Goal: Information Seeking & Learning: Learn about a topic

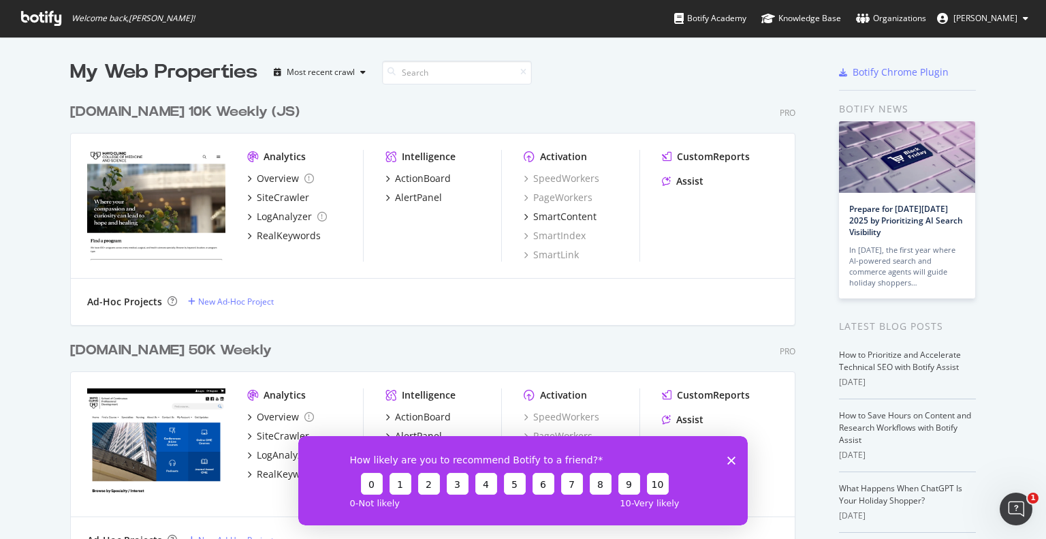
click at [197, 87] on div "college.mayo.edu 10K Weekly (JS) Pro Analytics Overview SiteCrawler LogAnalyzer…" at bounding box center [438, 205] width 736 height 238
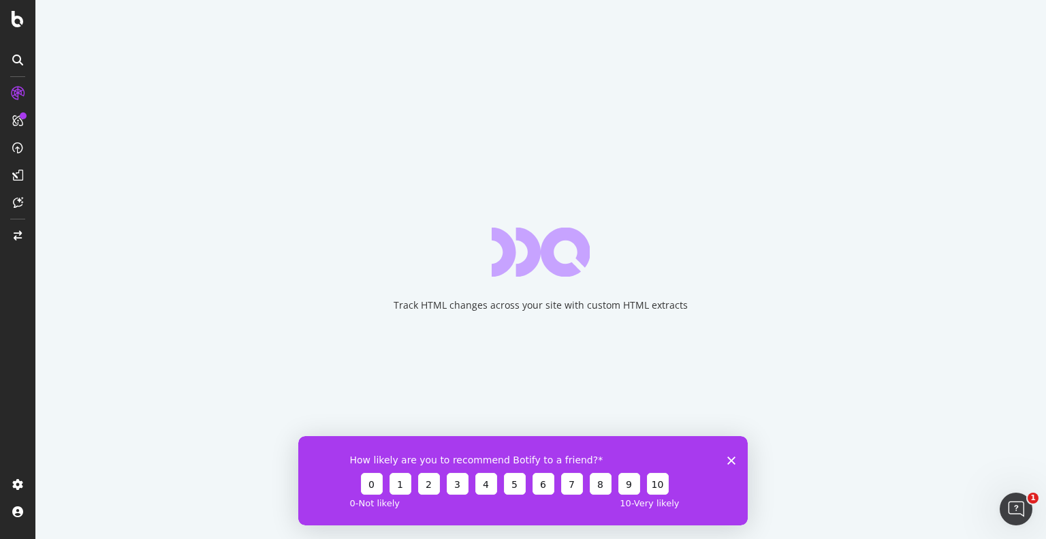
click at [734, 459] on icon "Close survey" at bounding box center [732, 460] width 8 height 8
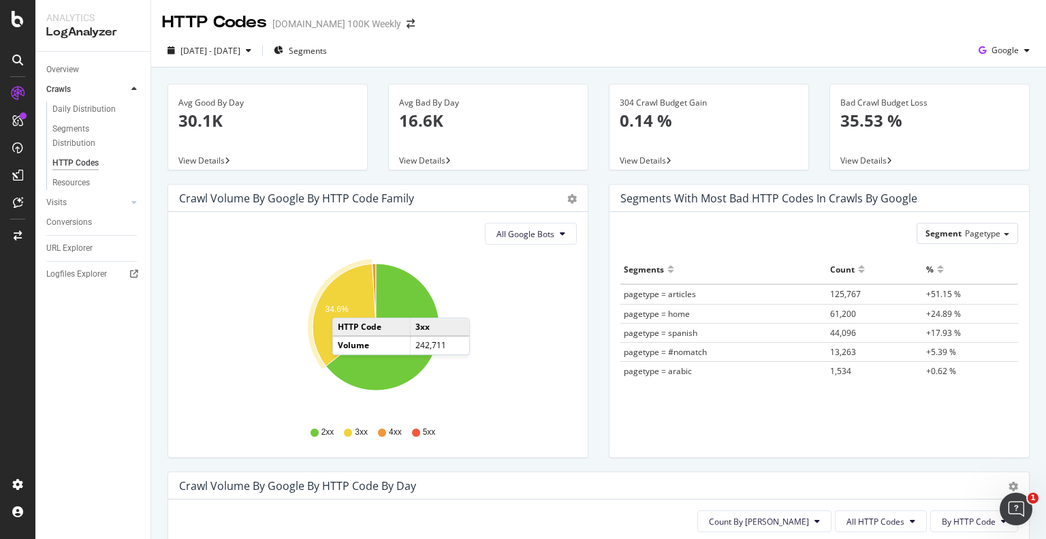
click at [346, 305] on text "34.6%" at bounding box center [337, 310] width 23 height 10
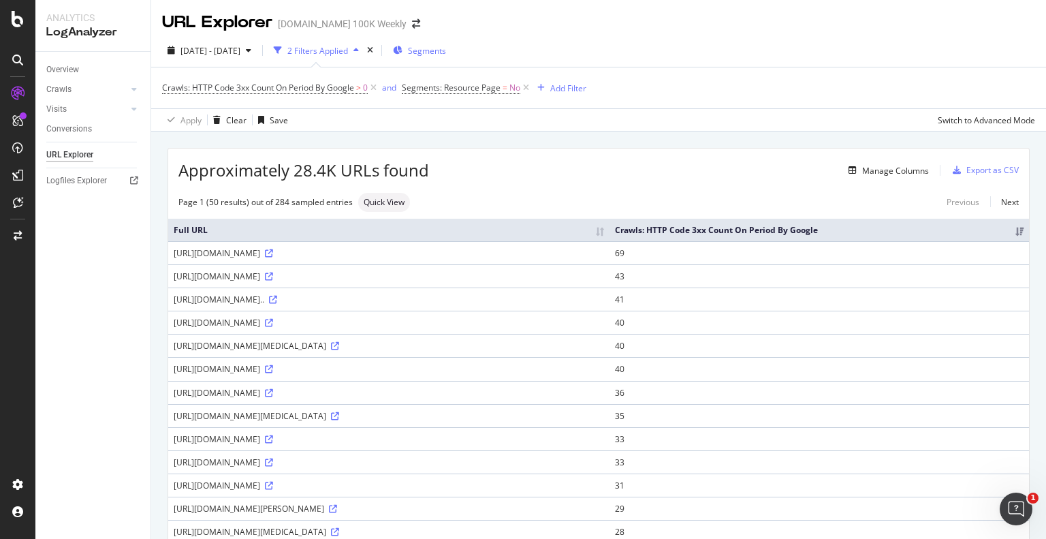
click at [446, 50] on span "Segments" at bounding box center [427, 51] width 38 height 12
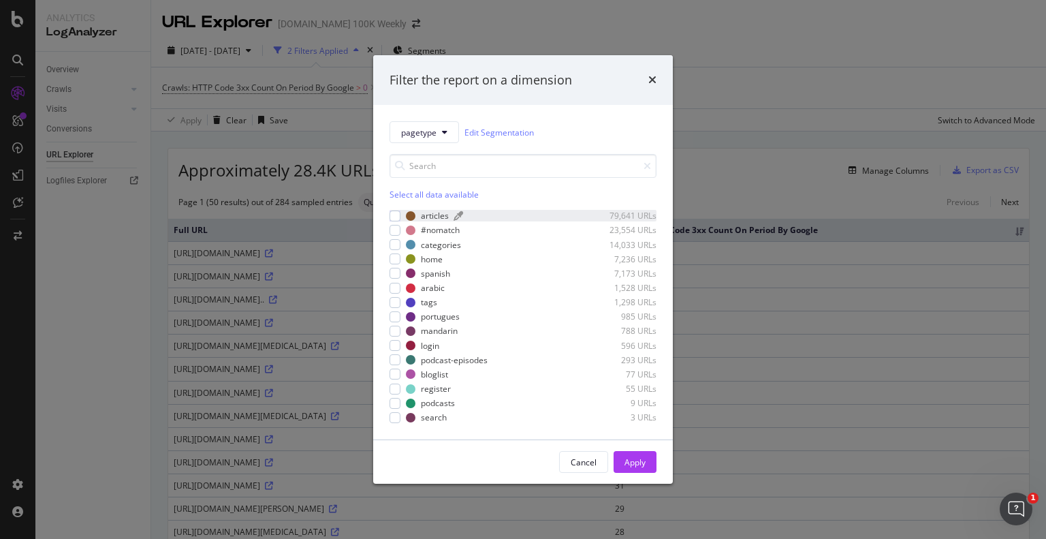
click at [572, 215] on div "modal" at bounding box center [519, 216] width 130 height 8
click at [643, 454] on div "Apply" at bounding box center [635, 462] width 21 height 20
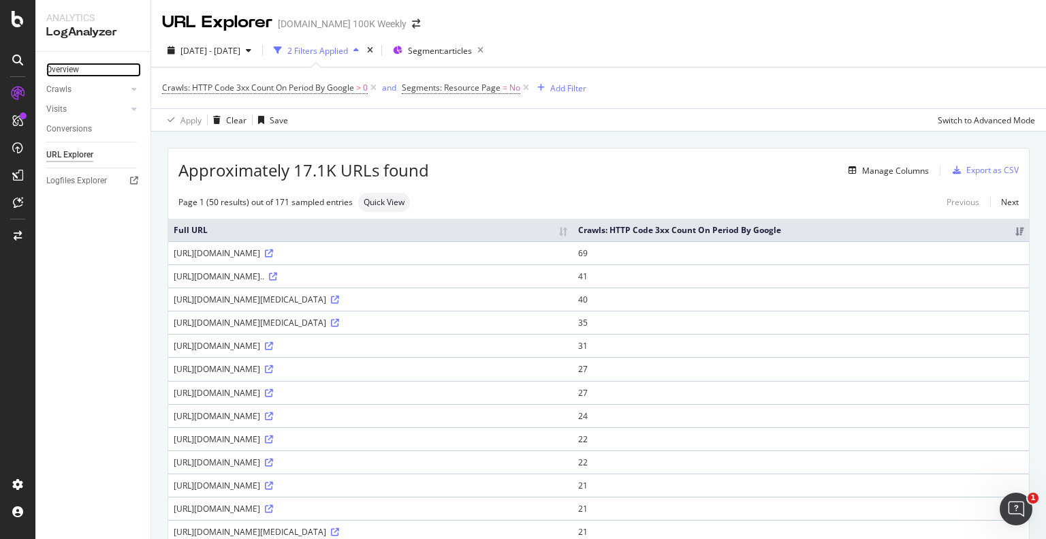
click at [99, 68] on link "Overview" at bounding box center [93, 70] width 95 height 14
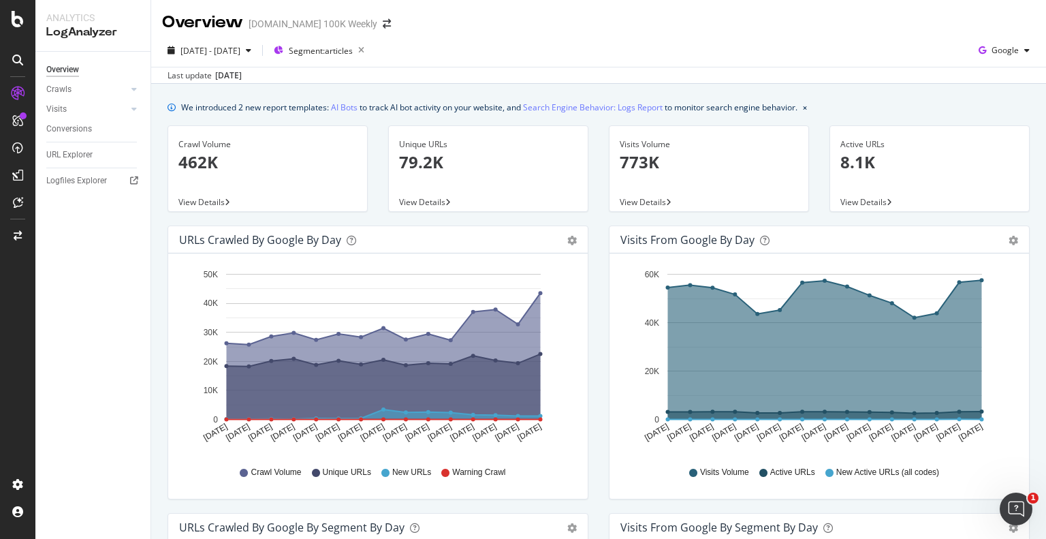
click at [599, 467] on div "Visits from Google by day Area Table Hold CTRL while clicking to filter the rep…" at bounding box center [819, 368] width 441 height 287
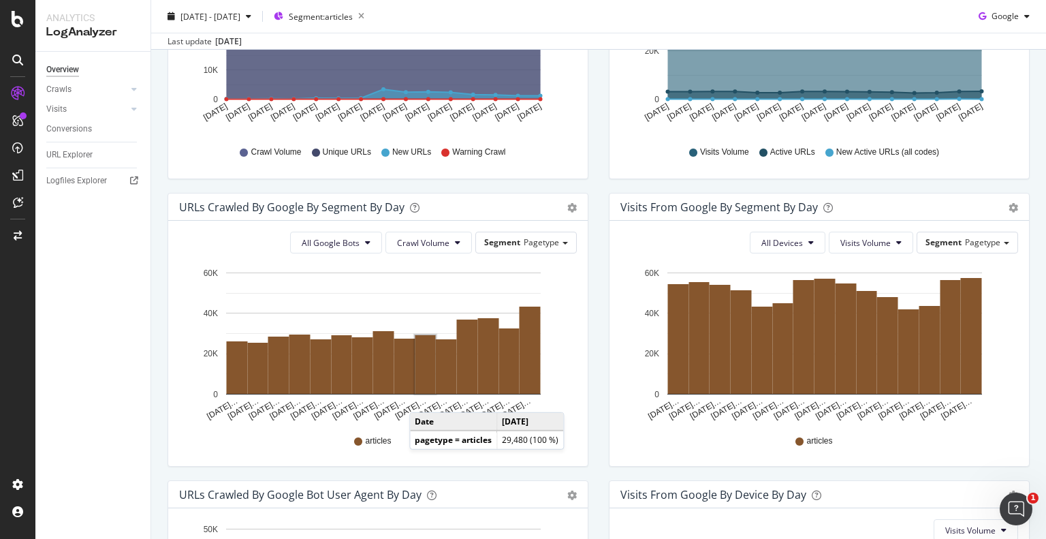
scroll to position [342, 0]
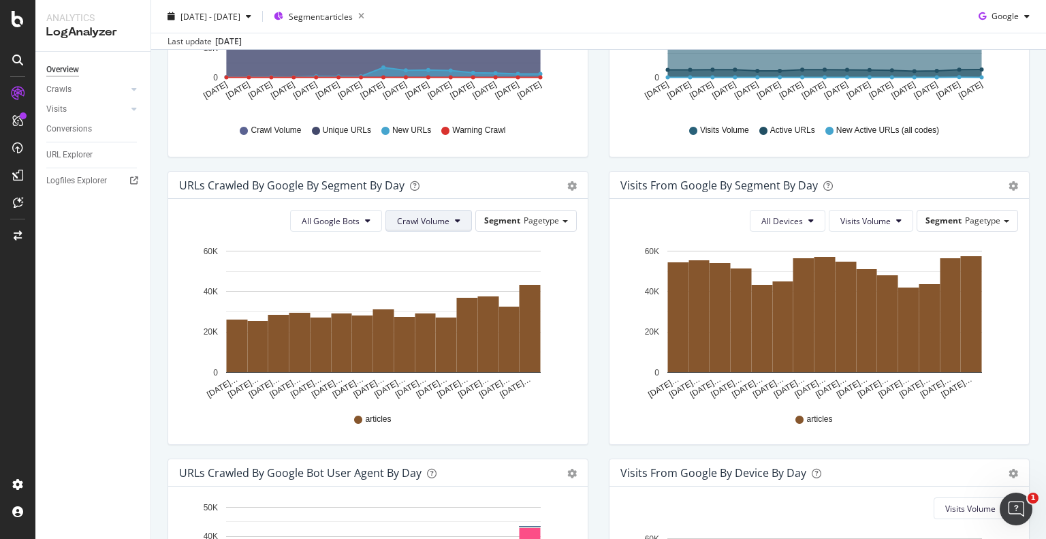
click at [443, 212] on button "Crawl Volume" at bounding box center [429, 221] width 87 height 22
click at [341, 224] on span "All Google Bots" at bounding box center [331, 221] width 58 height 12
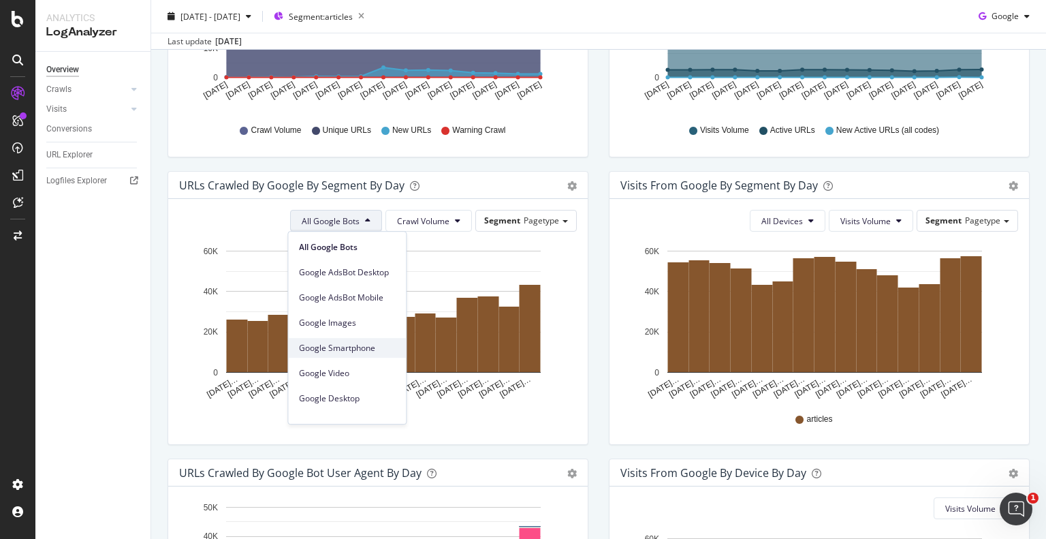
click at [384, 348] on span "Google Smartphone" at bounding box center [347, 348] width 96 height 12
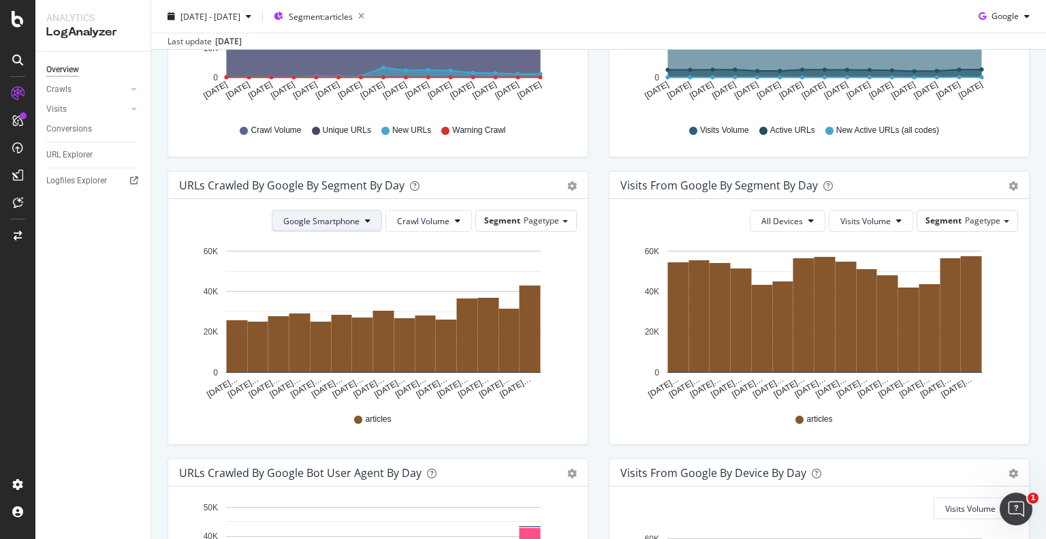
click at [365, 219] on icon at bounding box center [367, 221] width 5 height 8
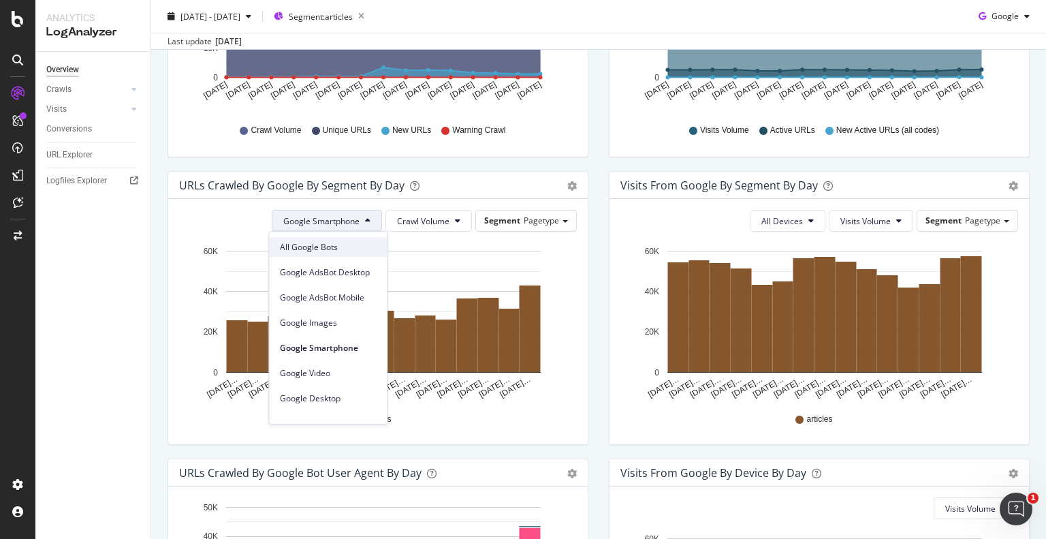
click at [356, 247] on span "All Google Bots" at bounding box center [328, 247] width 96 height 12
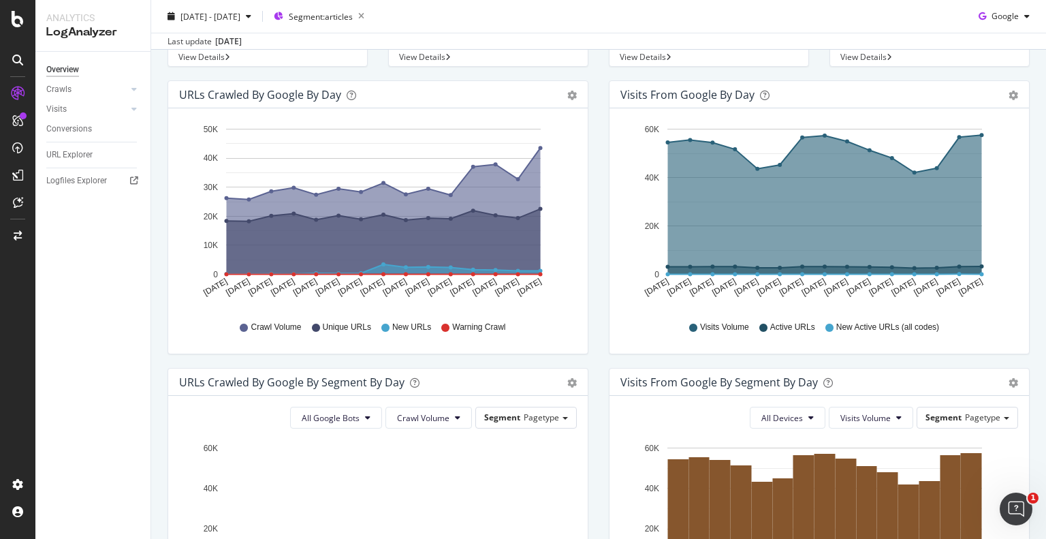
scroll to position [0, 0]
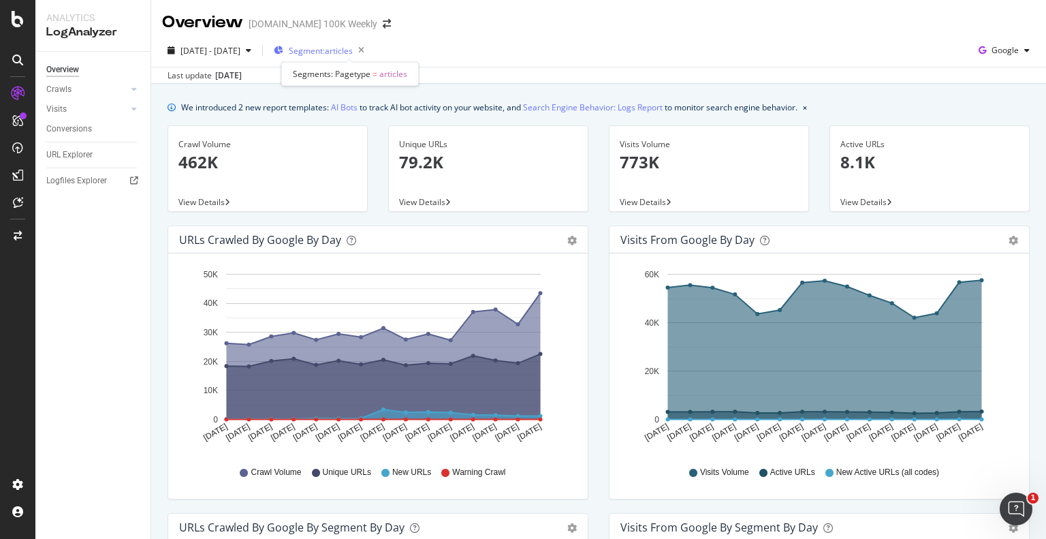
click at [353, 48] on span "Segment: articles" at bounding box center [321, 51] width 64 height 12
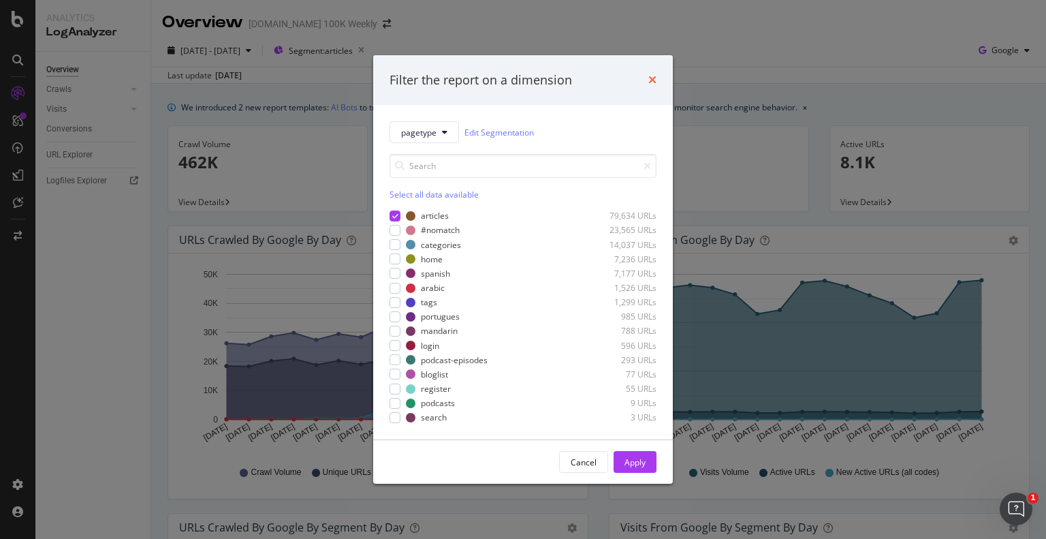
click at [656, 81] on icon "times" at bounding box center [653, 79] width 8 height 11
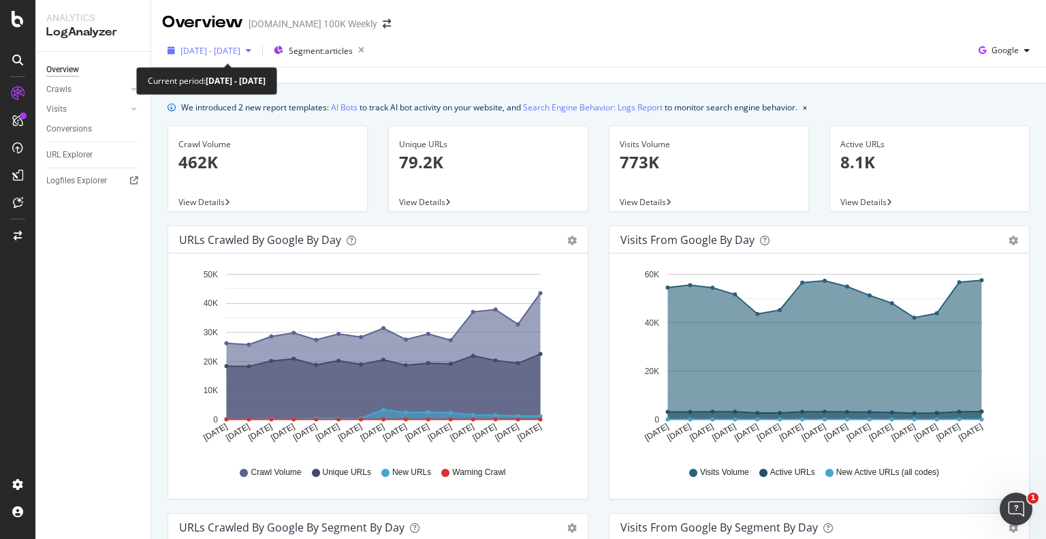
click at [238, 47] on span "[DATE] - [DATE]" at bounding box center [211, 51] width 60 height 12
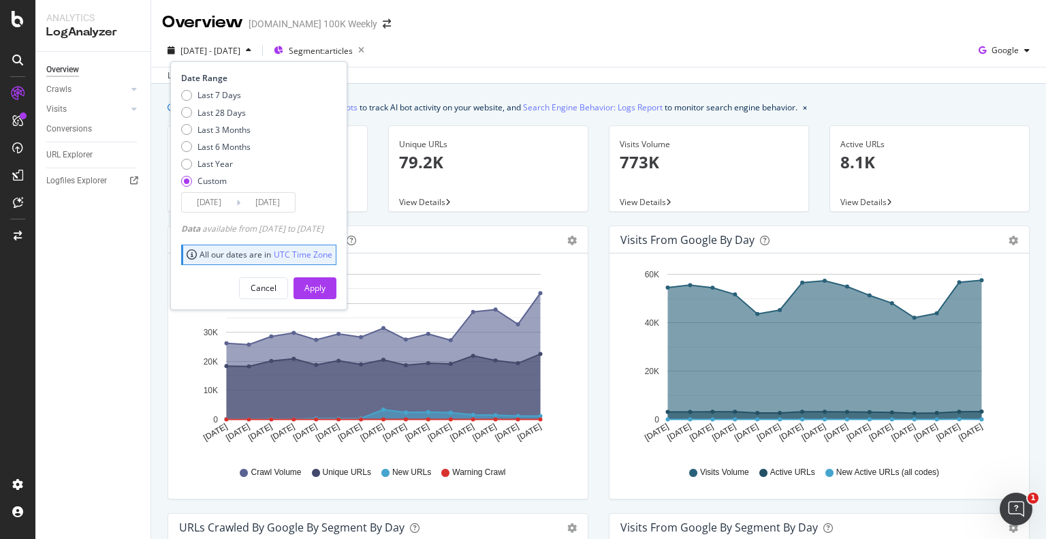
click at [428, 49] on div "[DATE] - [DATE] Segment: articles Date Range Last 7 Days Last 28 Days Last 3 Mo…" at bounding box center [598, 53] width 895 height 27
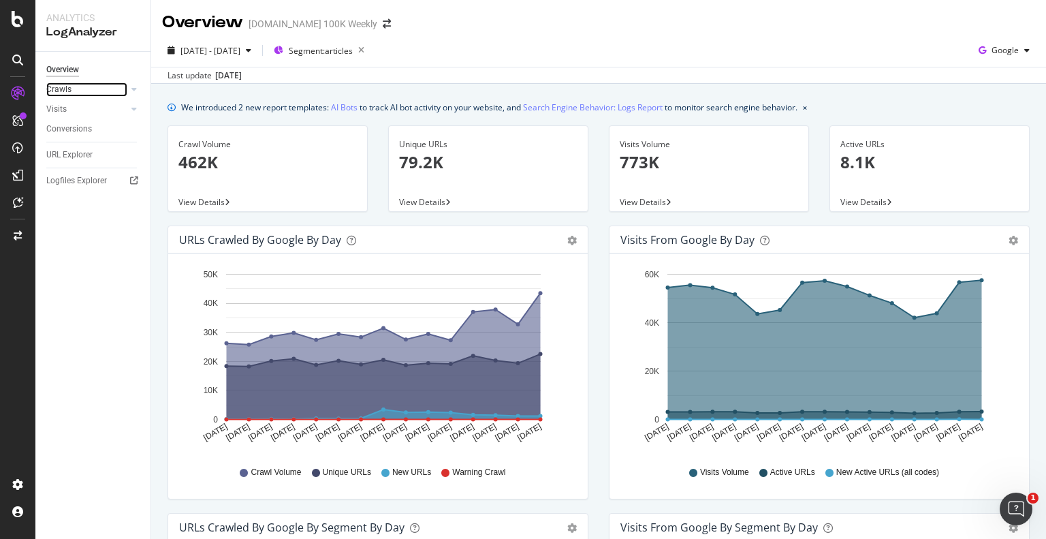
click at [111, 94] on link "Crawls" at bounding box center [86, 89] width 81 height 14
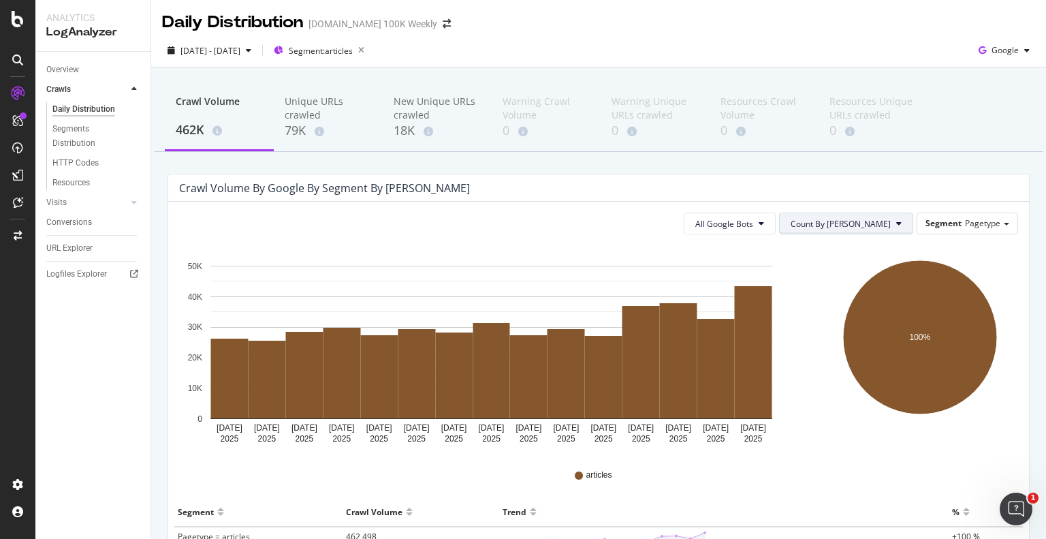
click at [872, 226] on span "Count By [PERSON_NAME]" at bounding box center [841, 224] width 100 height 12
click at [965, 226] on span "Pagetype" at bounding box center [982, 223] width 35 height 12
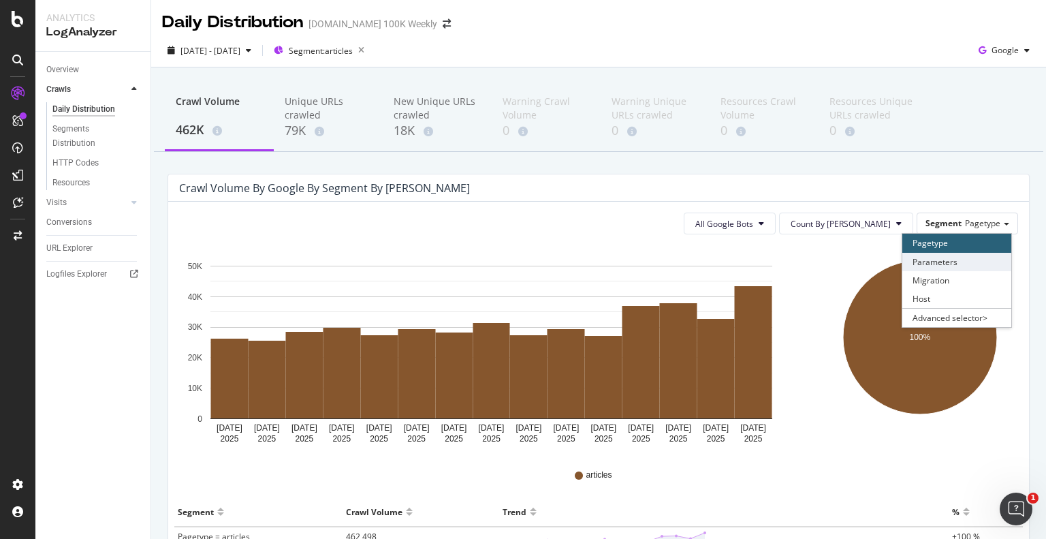
click at [960, 266] on div "Parameters" at bounding box center [957, 262] width 109 height 18
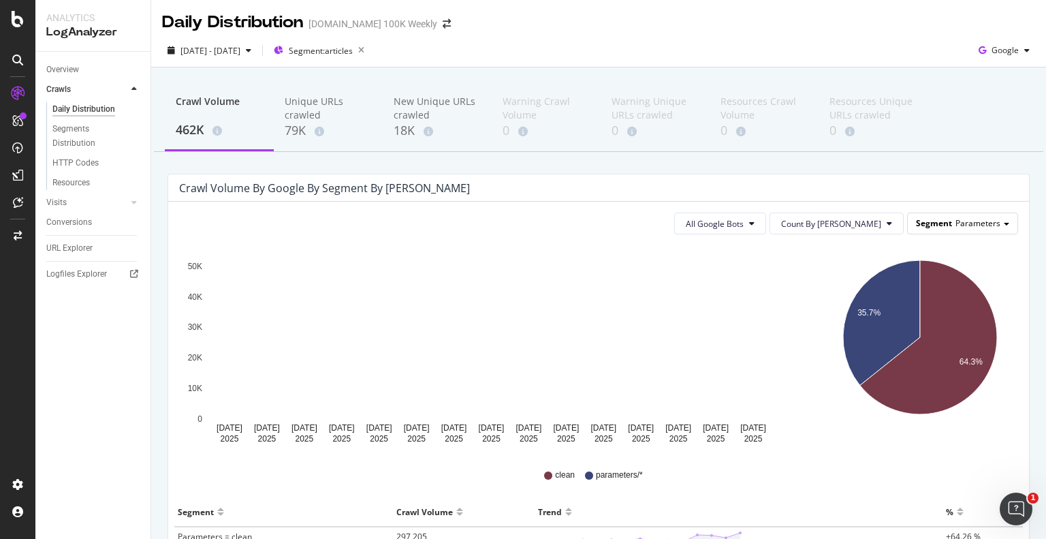
click at [965, 232] on div "Segment Parameters" at bounding box center [963, 223] width 110 height 20
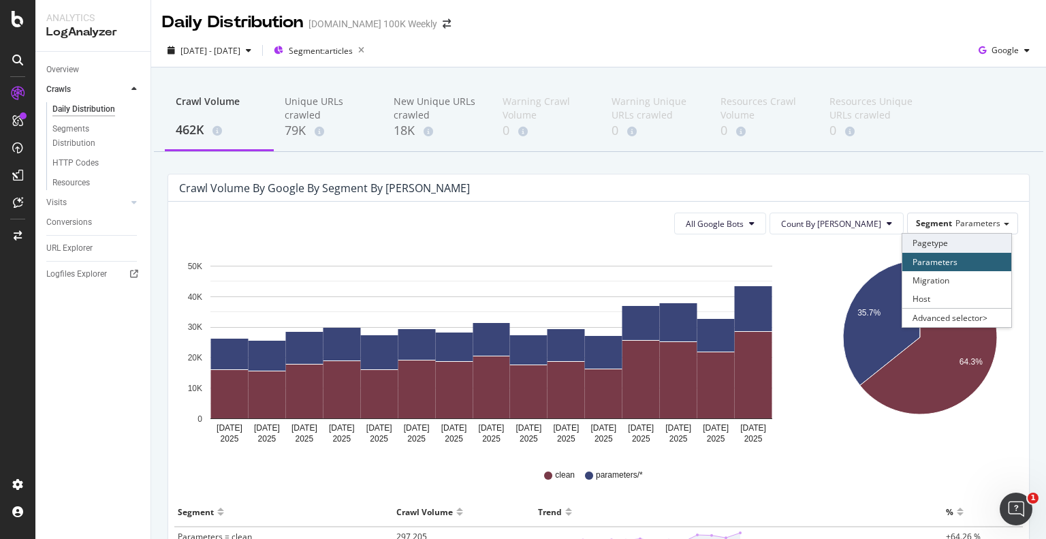
click at [929, 240] on div "Pagetype" at bounding box center [957, 243] width 109 height 18
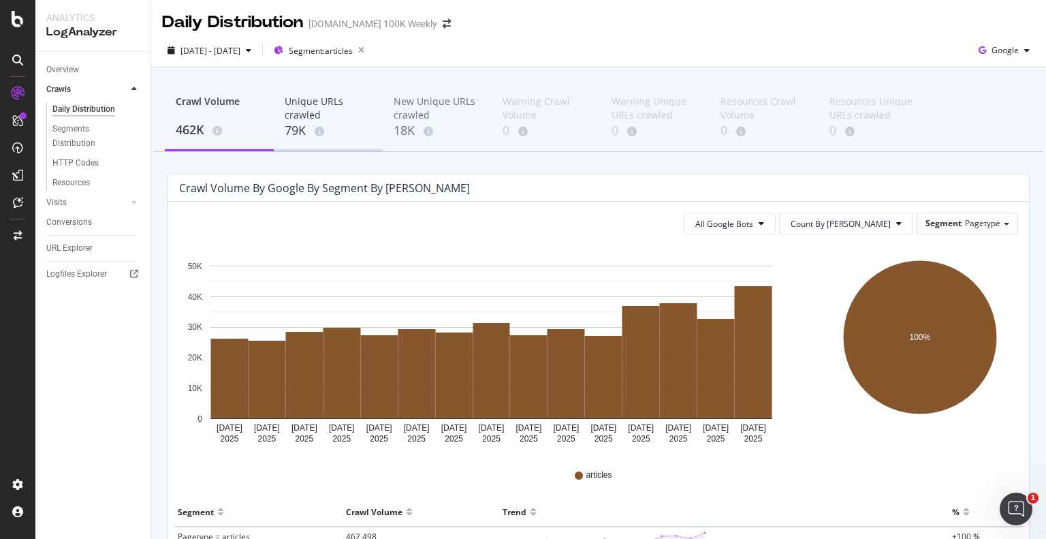
click at [322, 123] on div "79K" at bounding box center [328, 131] width 87 height 18
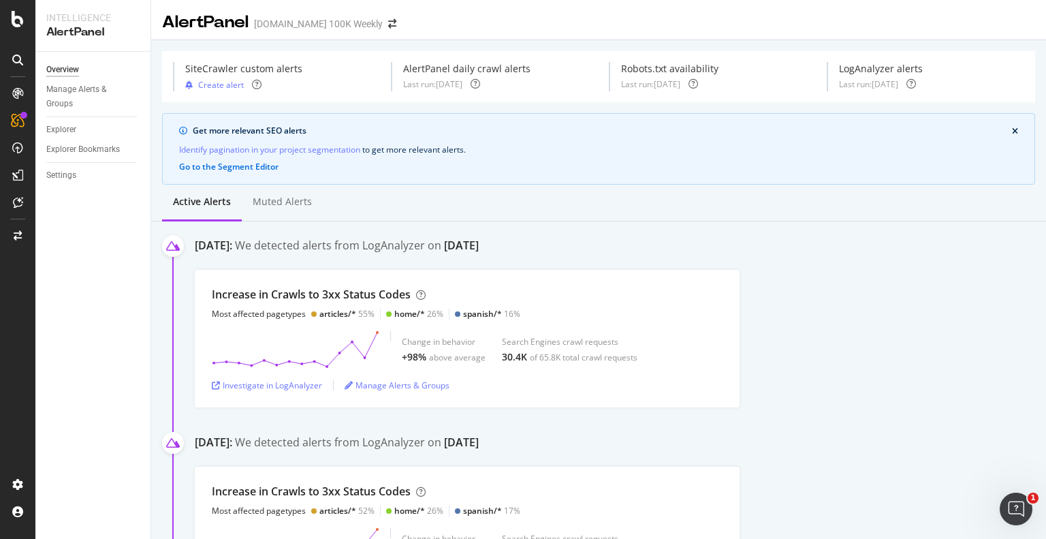
click at [931, 322] on div "Increase in Crawls to 3xx Status Codes Most affected pagetypes articles/* 55% h…" at bounding box center [621, 339] width 852 height 138
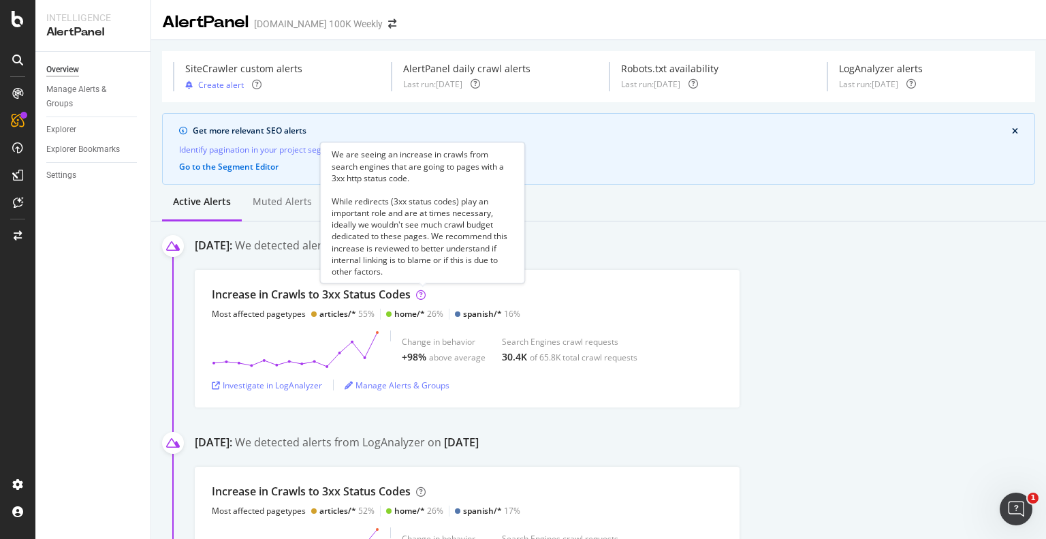
drag, startPoint x: 412, startPoint y: 270, endPoint x: 331, endPoint y: 157, distance: 138.6
click at [331, 157] on div "We are seeing an increase in crawls from search engines that are going to pages…" at bounding box center [422, 212] width 204 height 141
copy div "We are seeing an increase in crawls from search engines that are going to pages…"
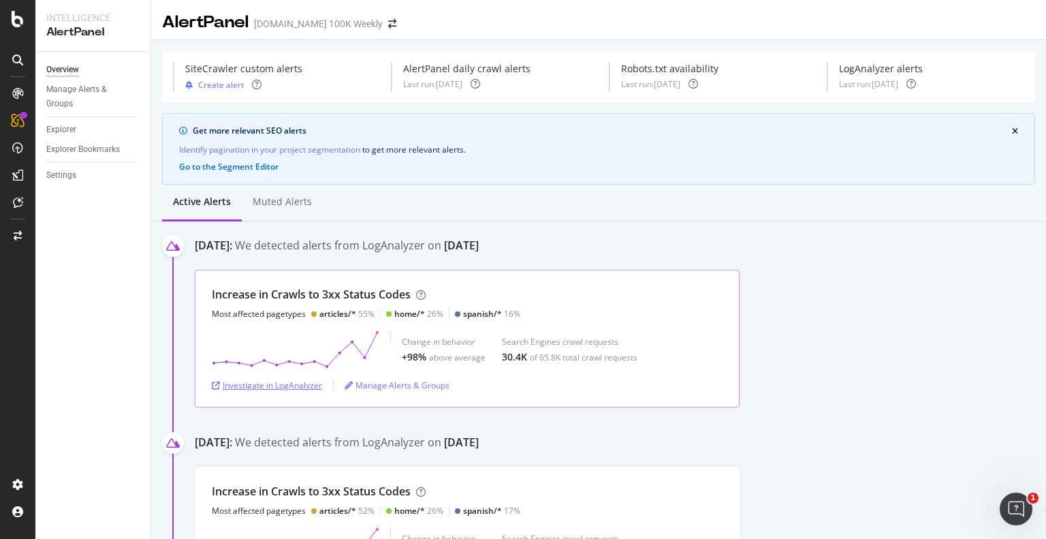
click at [285, 381] on div "Investigate in LogAnalyzer" at bounding box center [267, 385] width 110 height 12
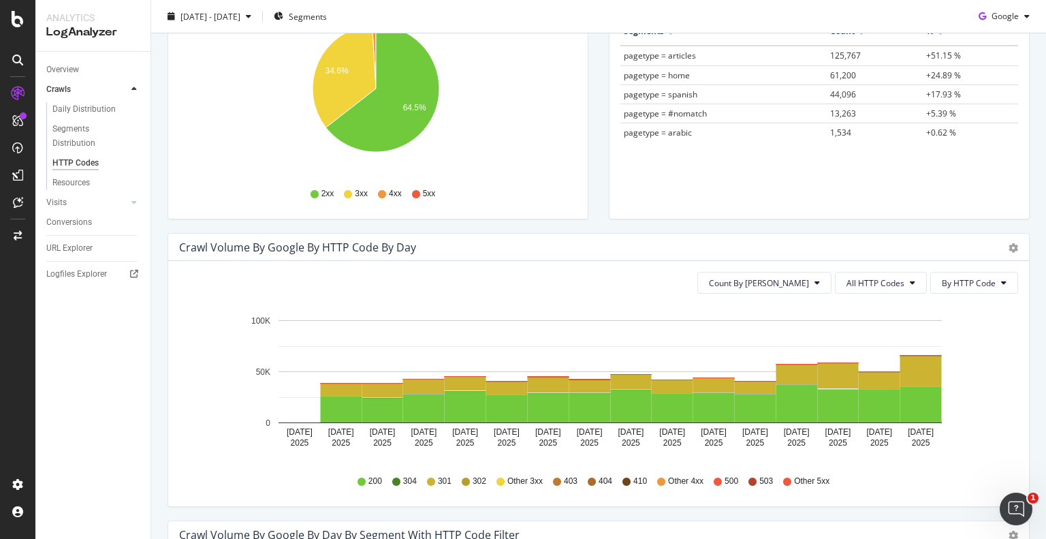
scroll to position [239, 0]
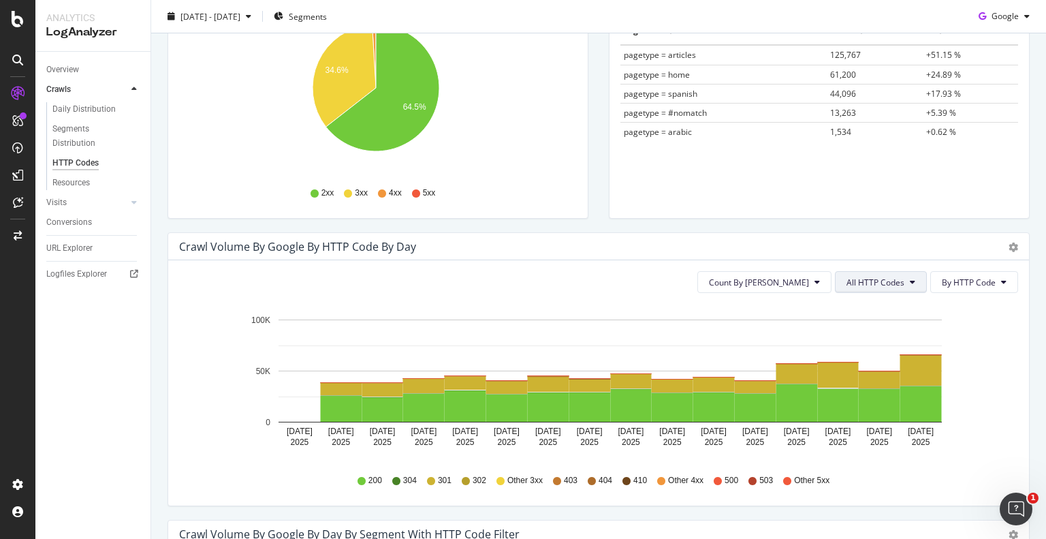
click at [875, 282] on span "All HTTP Codes" at bounding box center [876, 283] width 58 height 12
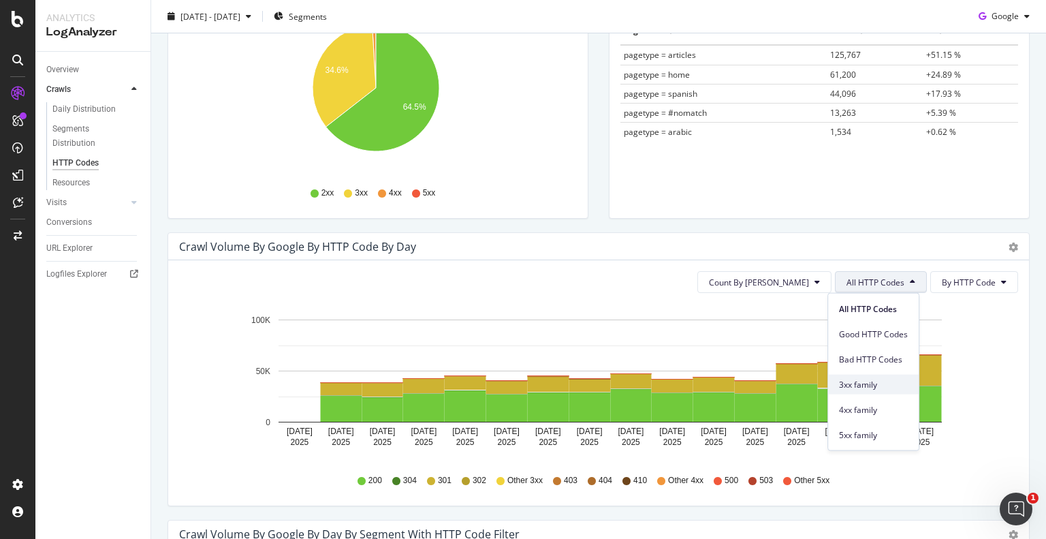
click at [874, 381] on span "3xx family" at bounding box center [873, 384] width 69 height 12
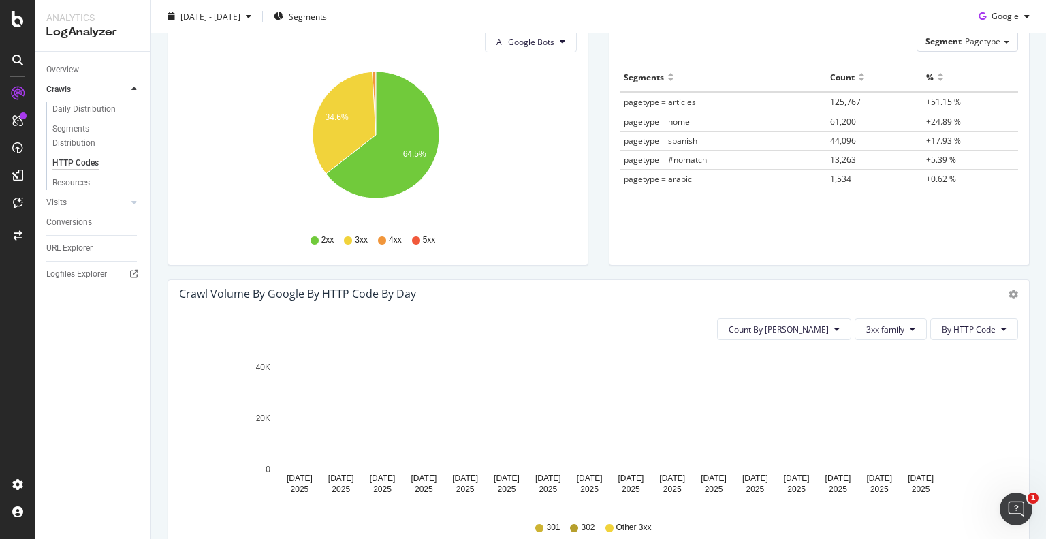
scroll to position [0, 0]
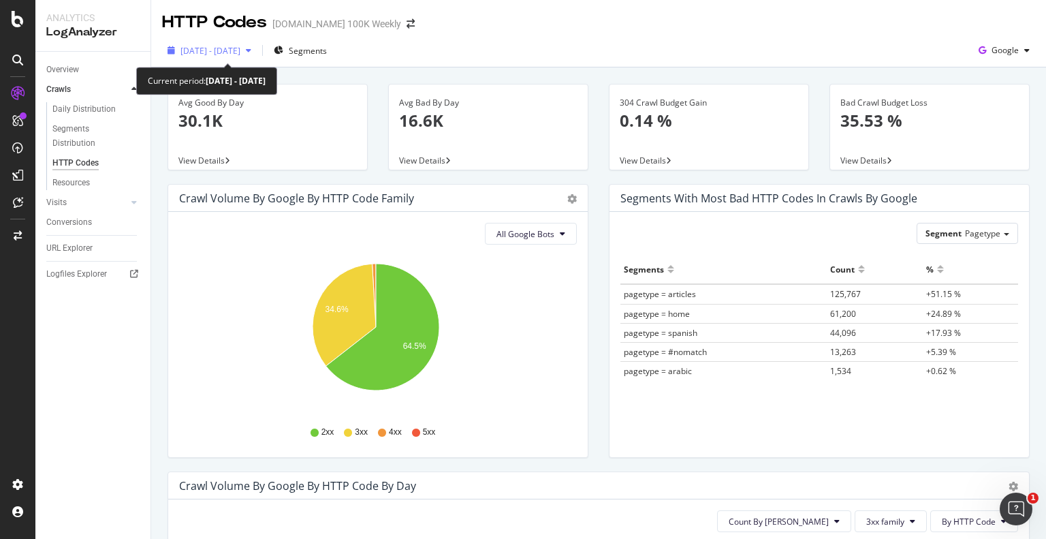
click at [240, 49] on span "[DATE] - [DATE]" at bounding box center [211, 51] width 60 height 12
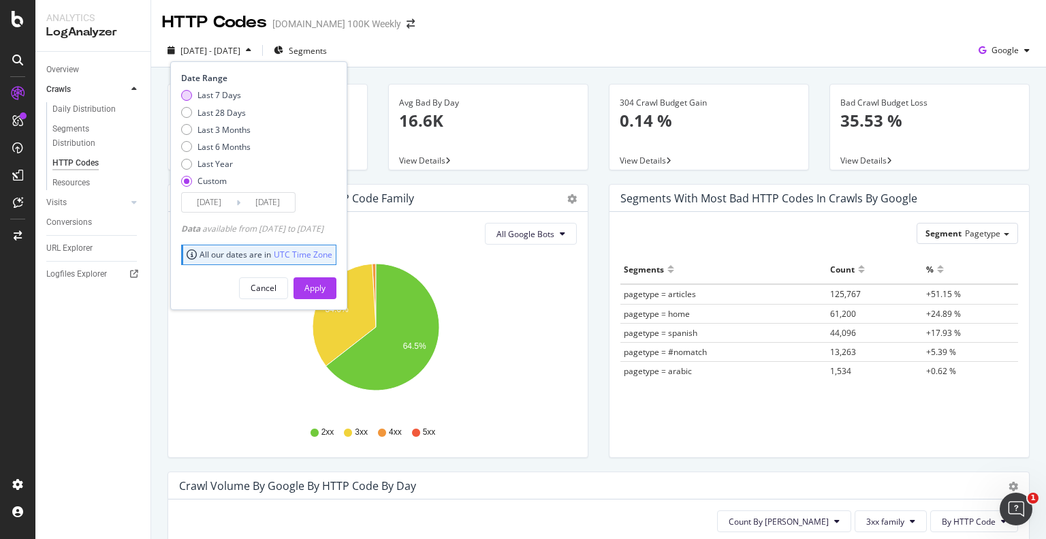
click at [215, 100] on div "Last 7 Days" at bounding box center [220, 95] width 44 height 12
type input "2025/09/14"
type input "2025/09/20"
click at [326, 282] on div "Apply" at bounding box center [315, 288] width 21 height 12
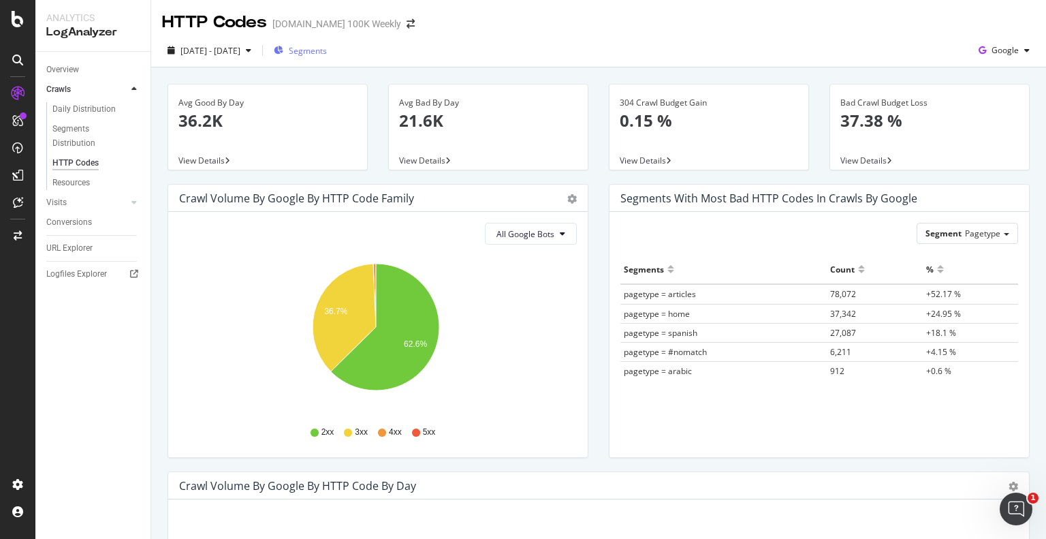
click at [327, 50] on span "Segments" at bounding box center [308, 51] width 38 height 12
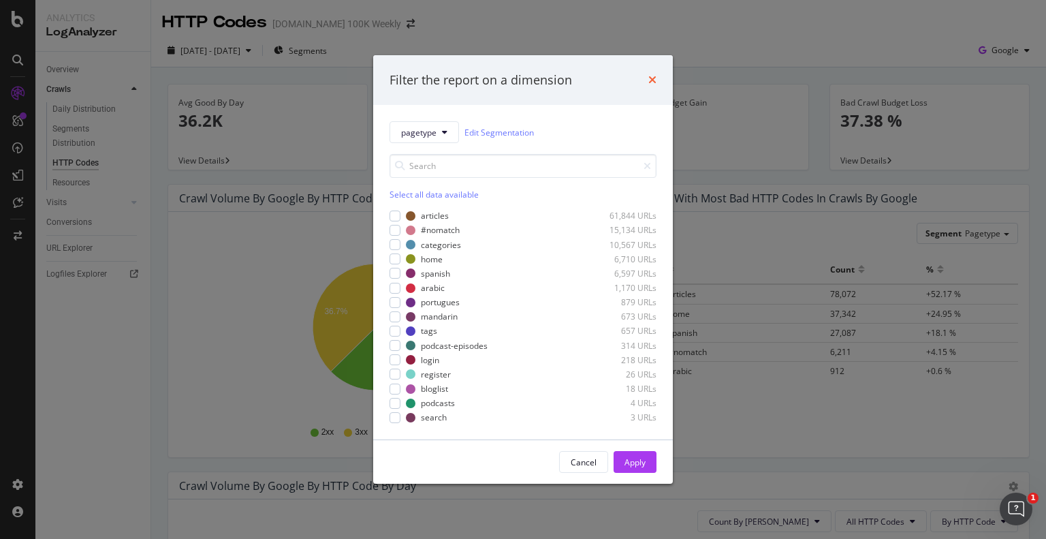
click at [651, 78] on icon "times" at bounding box center [653, 79] width 8 height 11
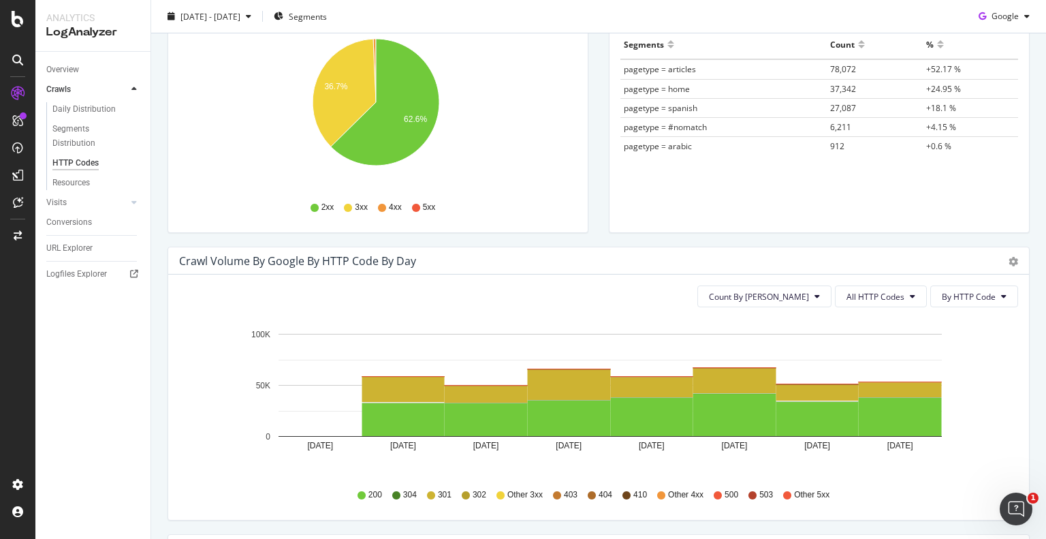
scroll to position [225, 0]
click at [882, 301] on button "All HTTP Codes" at bounding box center [881, 296] width 92 height 22
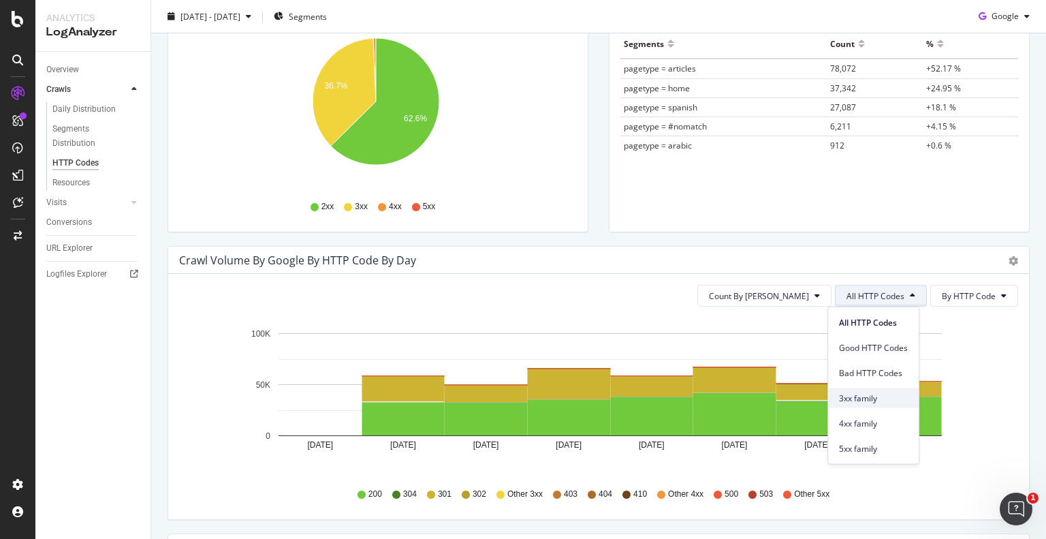
click at [888, 403] on span "3xx family" at bounding box center [873, 398] width 69 height 12
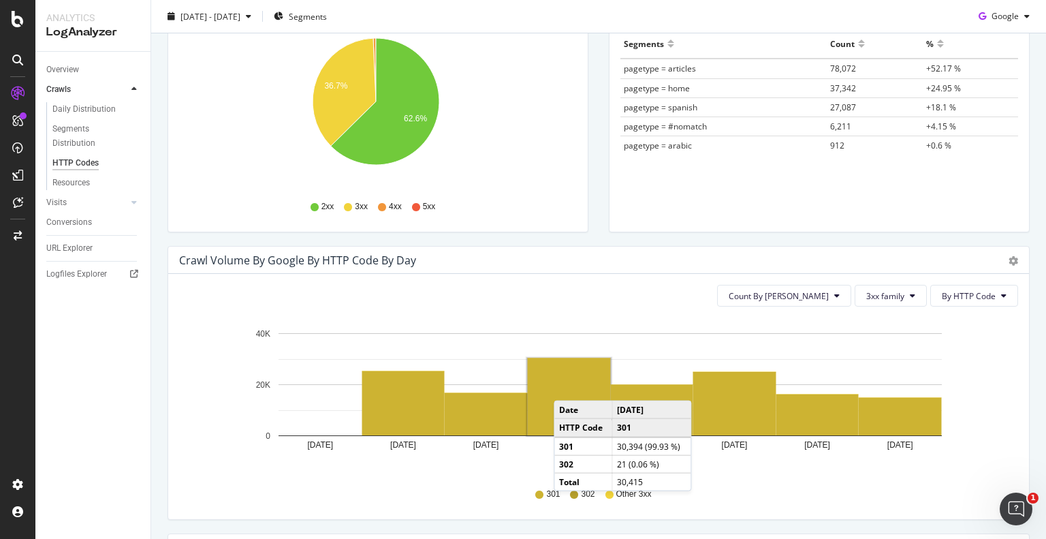
click at [567, 386] on rect "A chart." at bounding box center [569, 396] width 83 height 77
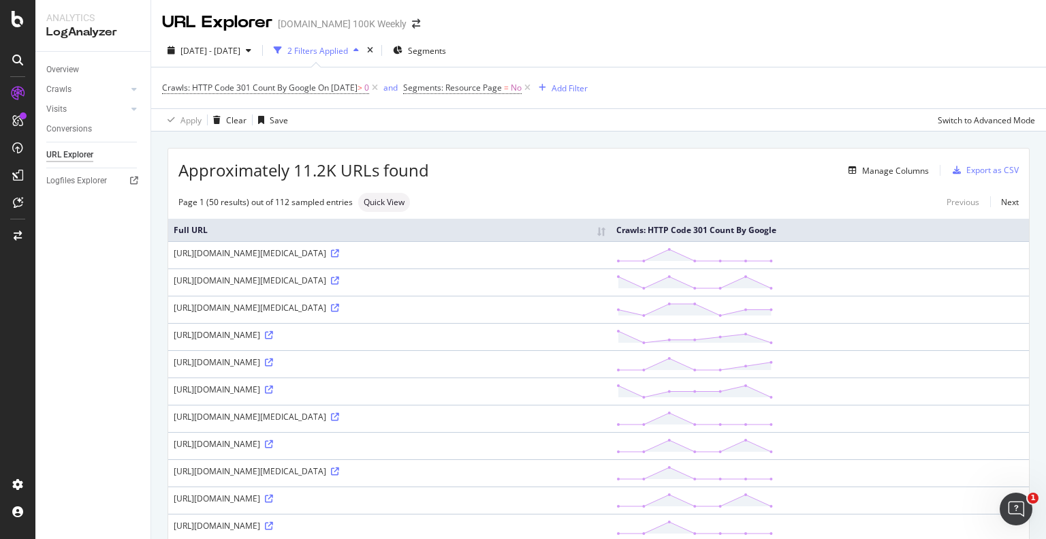
click at [954, 228] on th "Crawls: HTTP Code 301 Count By Google" at bounding box center [820, 230] width 418 height 22
click at [611, 234] on th "Full URL" at bounding box center [389, 230] width 443 height 22
click at [939, 234] on th "Crawls: HTTP Code 301 Count By Google" at bounding box center [820, 230] width 418 height 22
click at [1005, 240] on th "Crawls: HTTP Code 301 Count By Google" at bounding box center [820, 230] width 418 height 22
click at [892, 174] on div "Manage Columns" at bounding box center [895, 171] width 67 height 12
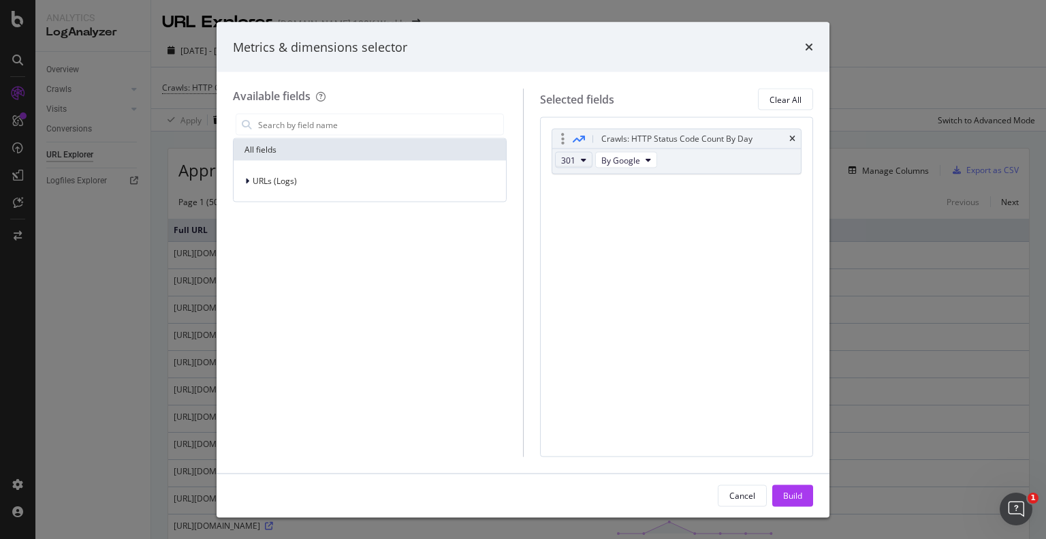
click at [580, 152] on button "301" at bounding box center [573, 160] width 37 height 16
click at [604, 138] on div "Crawls: HTTP Status Code Count By Day" at bounding box center [677, 139] width 151 height 14
click at [299, 188] on div "URLs (Logs)" at bounding box center [369, 181] width 267 height 19
click at [337, 125] on input "modal" at bounding box center [380, 124] width 247 height 20
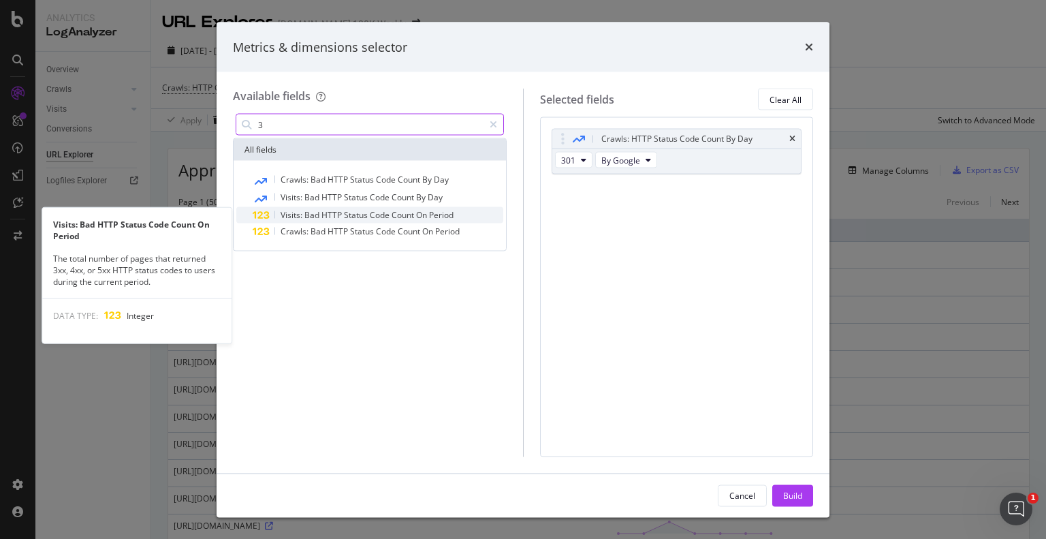
type input "3"
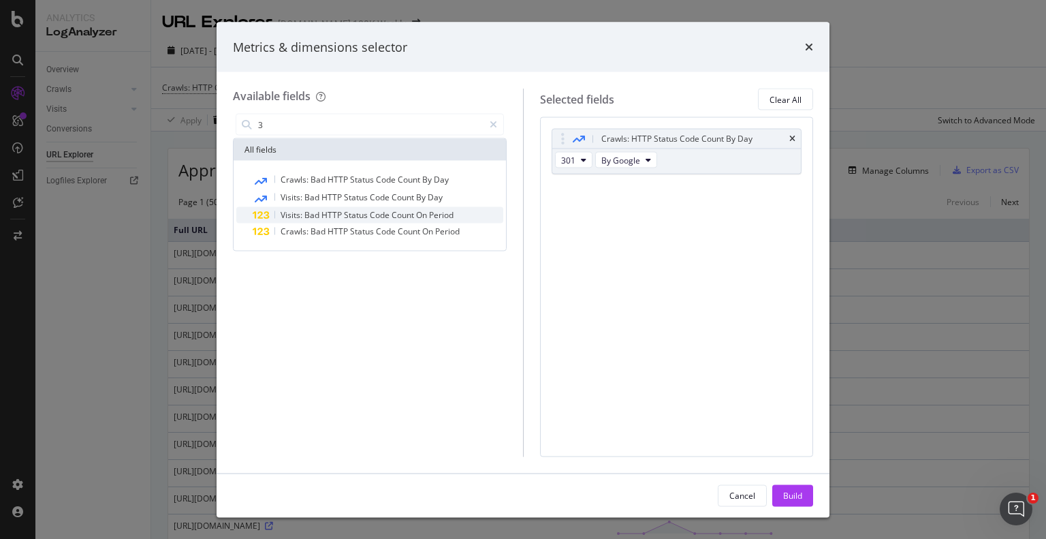
click at [385, 209] on span "Code" at bounding box center [381, 215] width 22 height 12
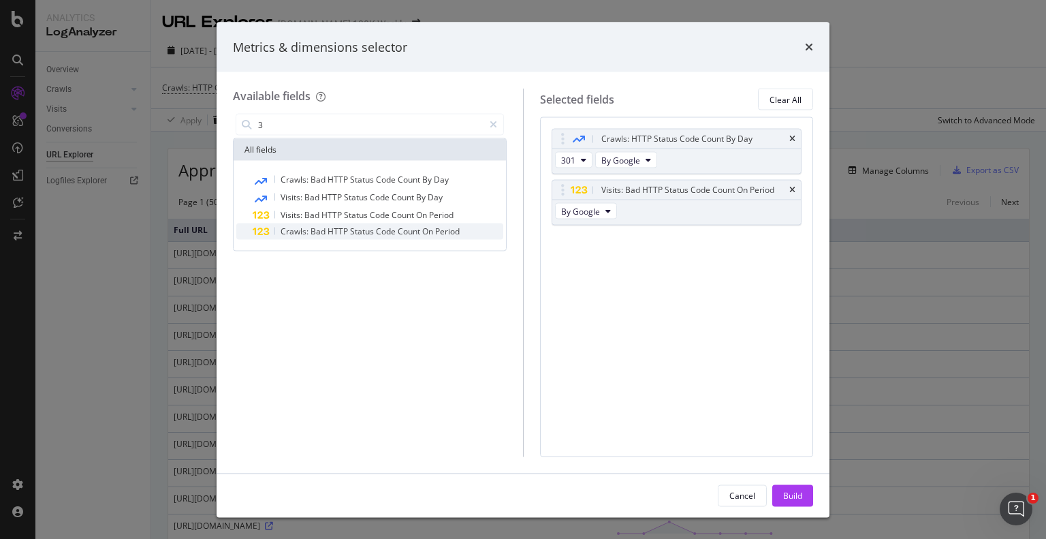
click at [408, 234] on span "Count" at bounding box center [410, 231] width 25 height 12
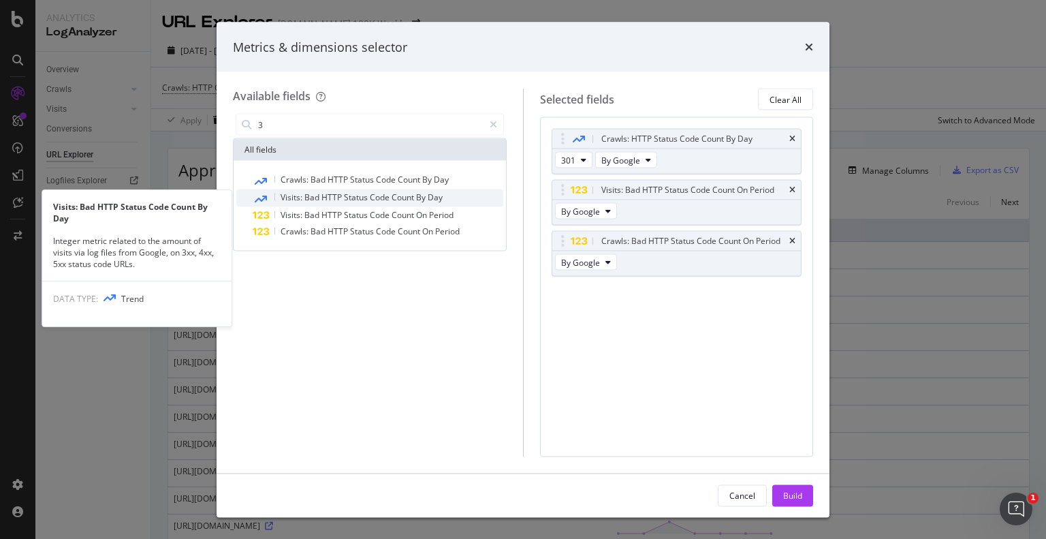
click at [377, 195] on span "Code" at bounding box center [381, 197] width 22 height 12
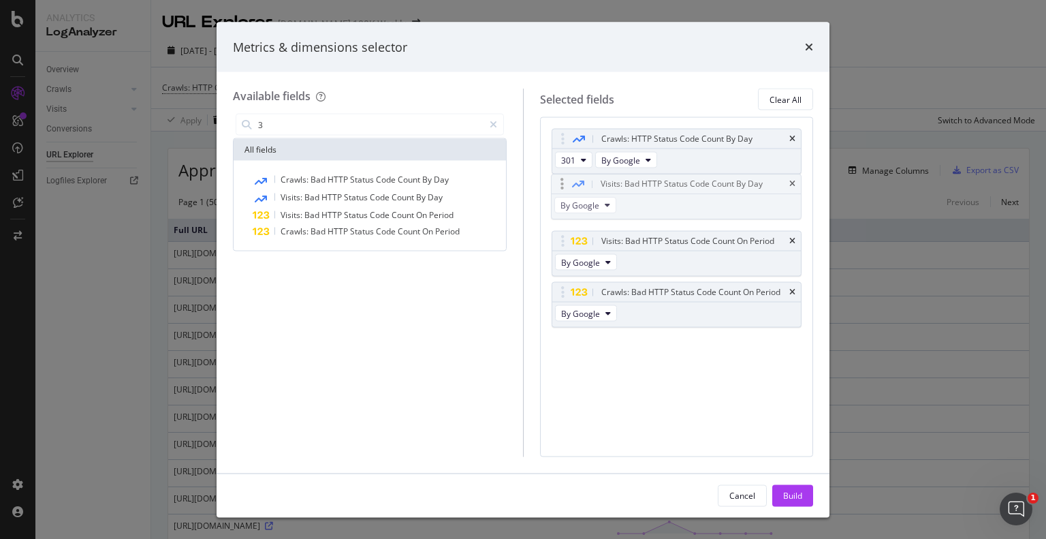
drag, startPoint x: 564, startPoint y: 294, endPoint x: 564, endPoint y: 187, distance: 107.0
click at [564, 187] on body "Analytics LogAnalyzer Overview Crawls Daily Distribution Segments Distribution …" at bounding box center [523, 269] width 1046 height 539
click at [793, 490] on div "Build" at bounding box center [792, 495] width 19 height 12
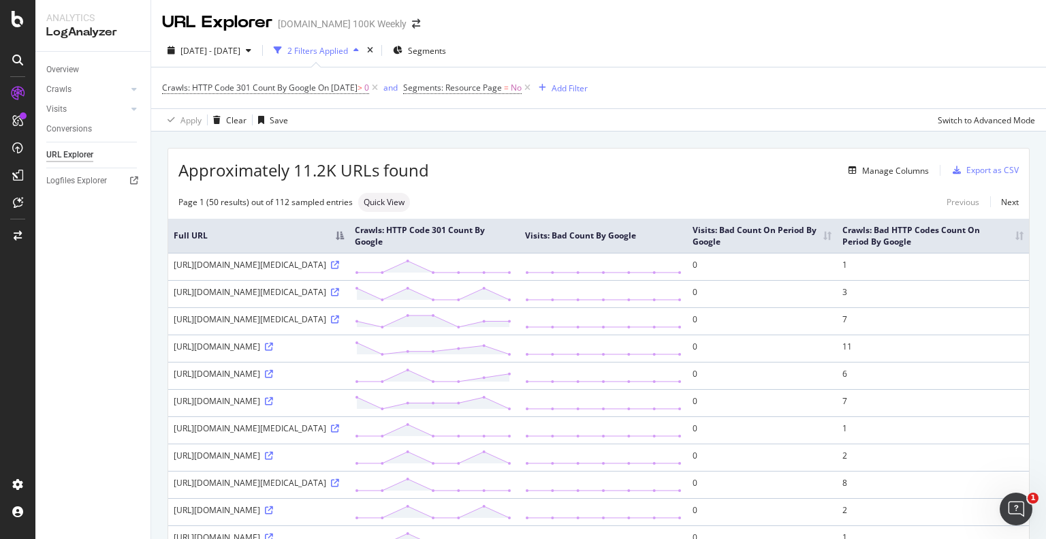
click at [119, 313] on div "Overview Crawls Daily Distribution Segments Distribution HTTP Codes Resources V…" at bounding box center [92, 295] width 115 height 487
click at [886, 169] on div "Manage Columns" at bounding box center [895, 171] width 67 height 12
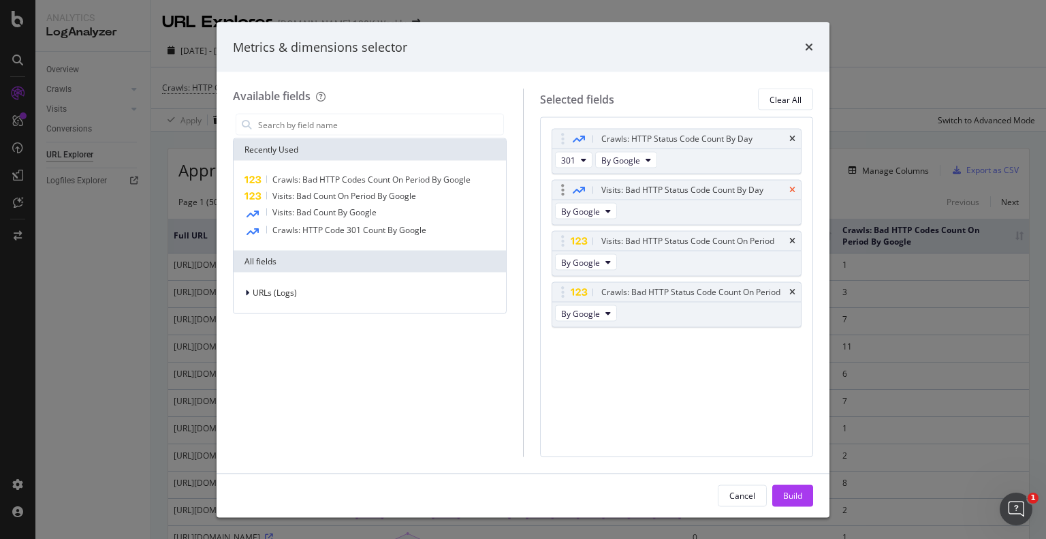
click at [794, 189] on icon "times" at bounding box center [793, 190] width 6 height 8
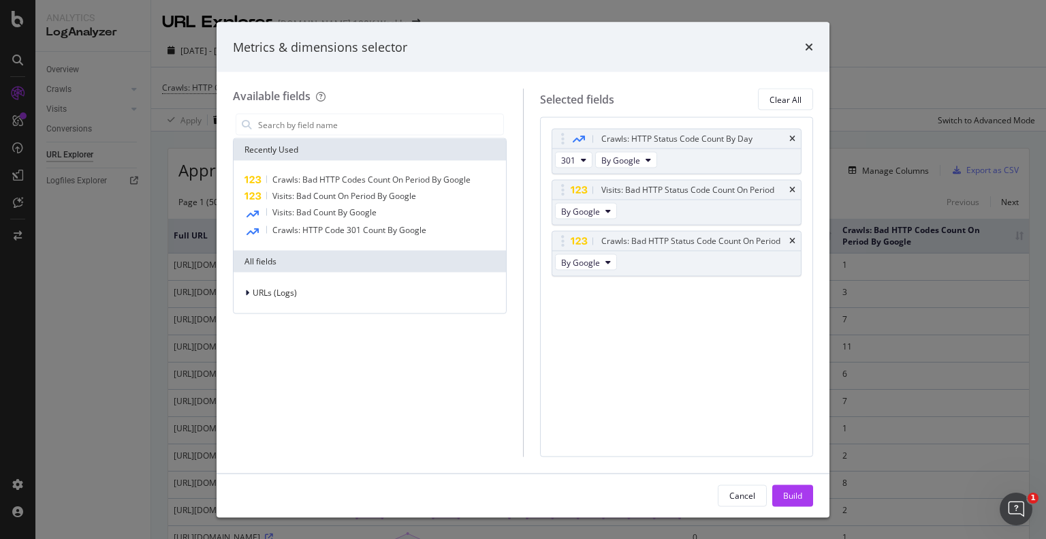
click at [794, 189] on icon "times" at bounding box center [793, 190] width 6 height 8
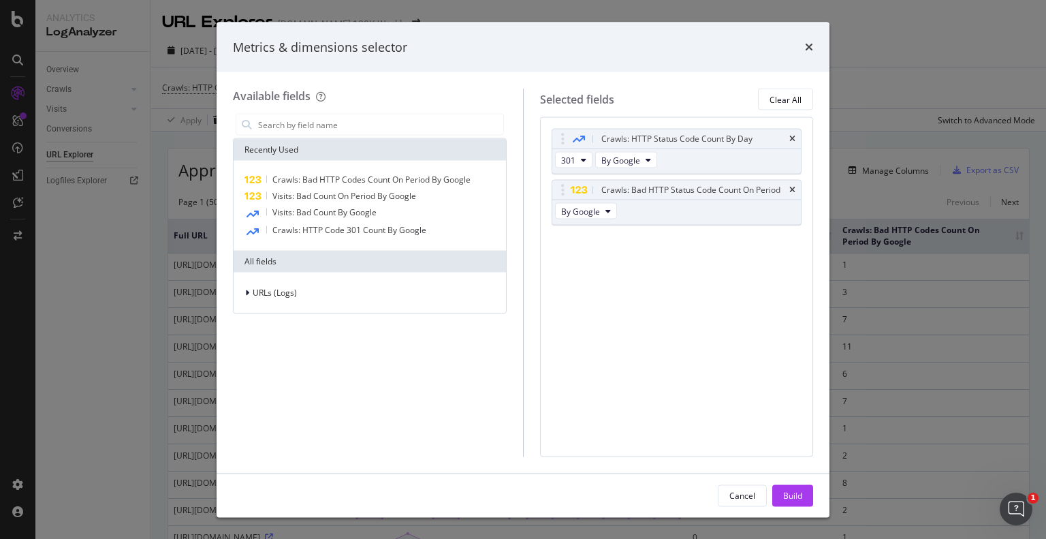
click at [794, 189] on icon "times" at bounding box center [793, 190] width 6 height 8
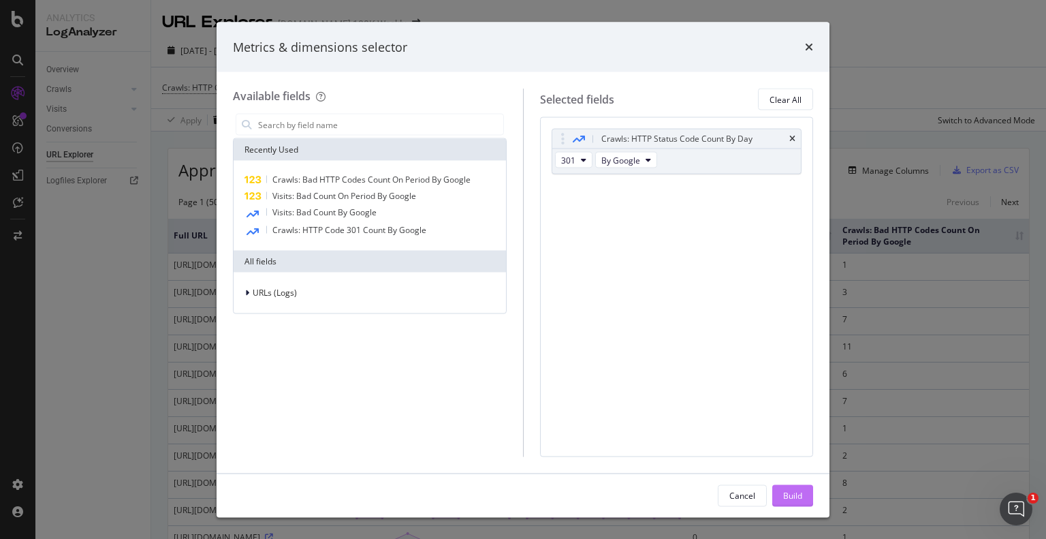
click at [784, 498] on div "Build" at bounding box center [792, 495] width 19 height 12
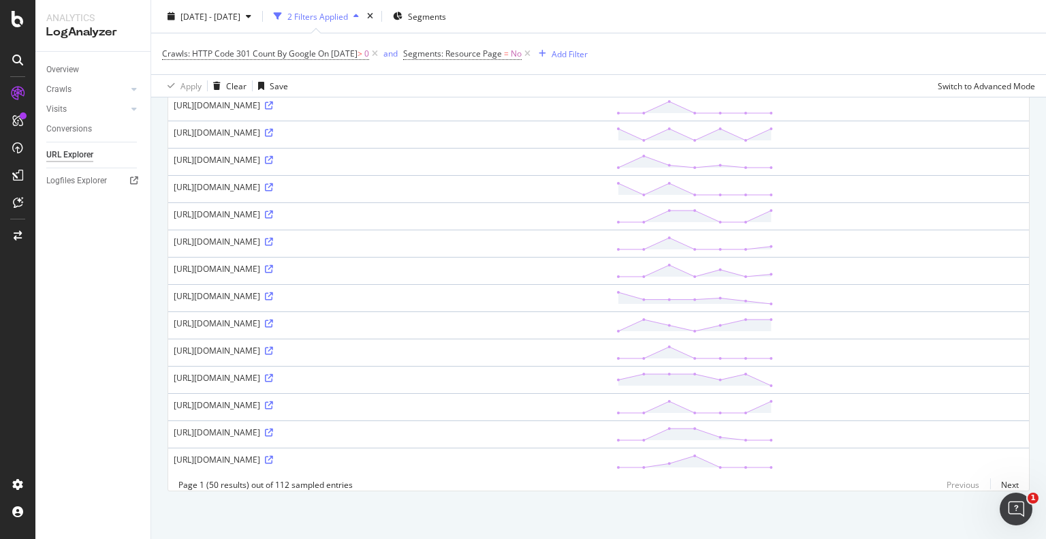
scroll to position [1174, 0]
